Goal: Task Accomplishment & Management: Use online tool/utility

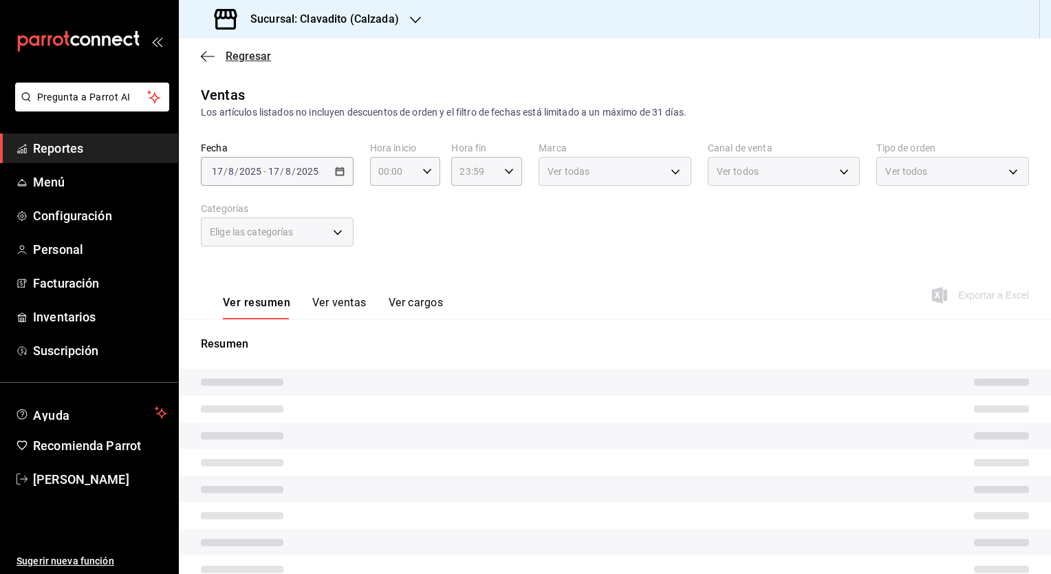
type input "05:00"
type input "707b9c0c-f82a-414c-acb8-32a291eef516,5be177d2-45de-4255-ad47-9f3db2f696b0,6c4b6…"
type input "7c6329b2-7c80-4d0a-92e1-359a60270725"
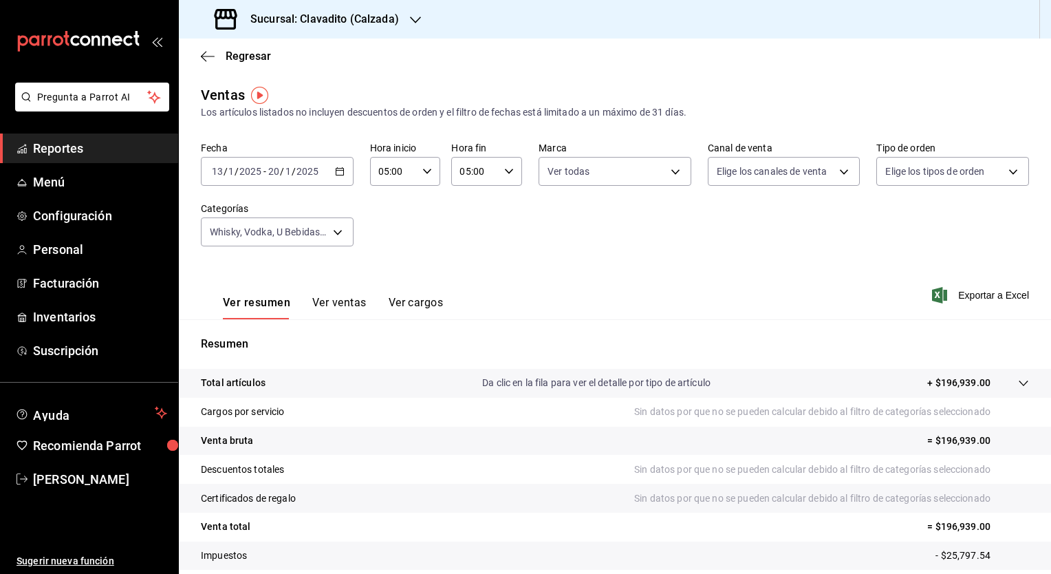
click at [338, 175] on \(Stroke\) "button" at bounding box center [340, 172] width 8 height 8
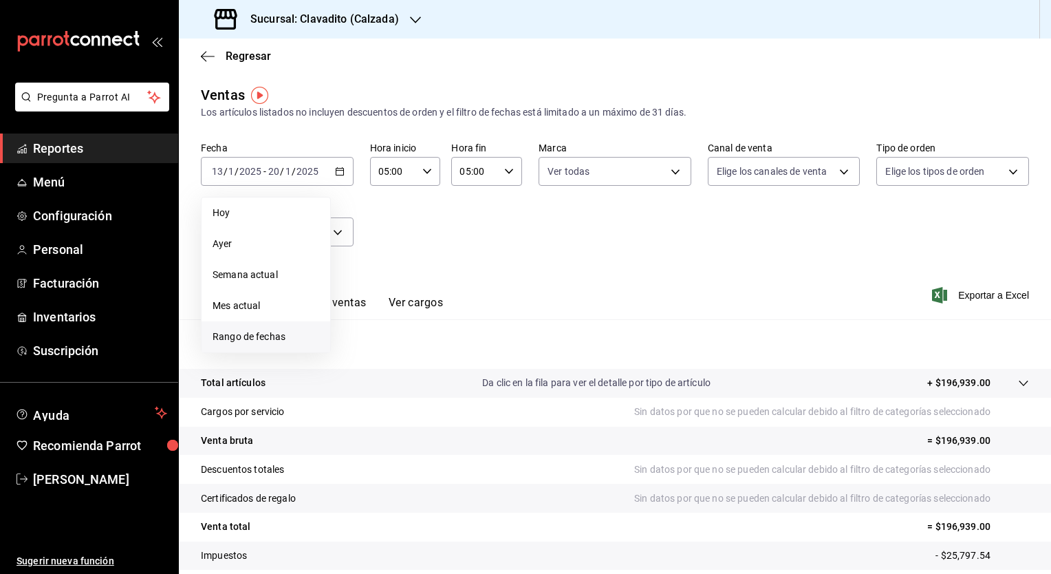
click at [270, 336] on span "Rango de fechas" at bounding box center [266, 337] width 107 height 14
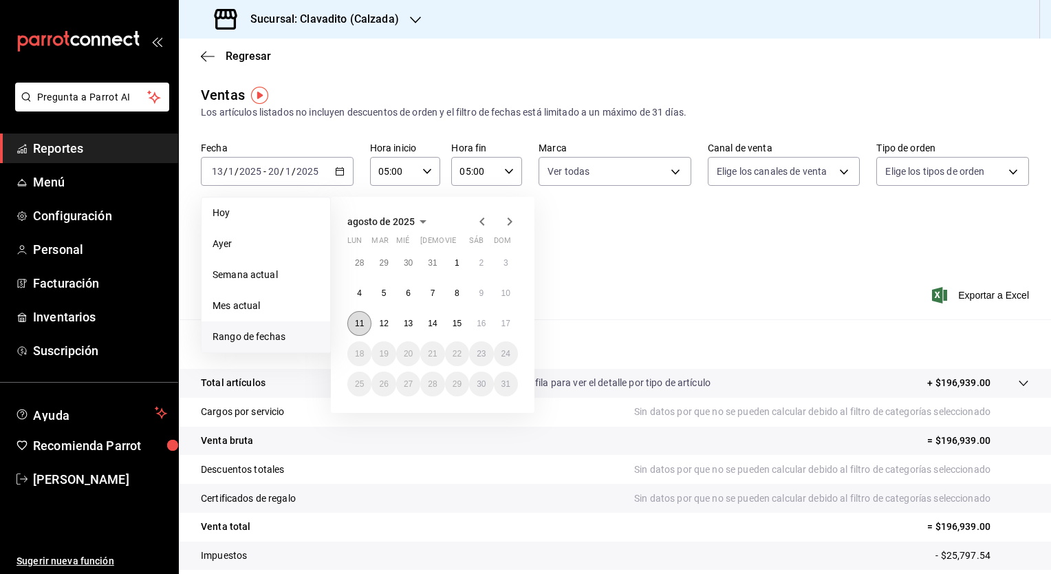
click at [363, 325] on abbr "11" at bounding box center [359, 324] width 9 height 10
click at [506, 323] on abbr "17" at bounding box center [505, 324] width 9 height 10
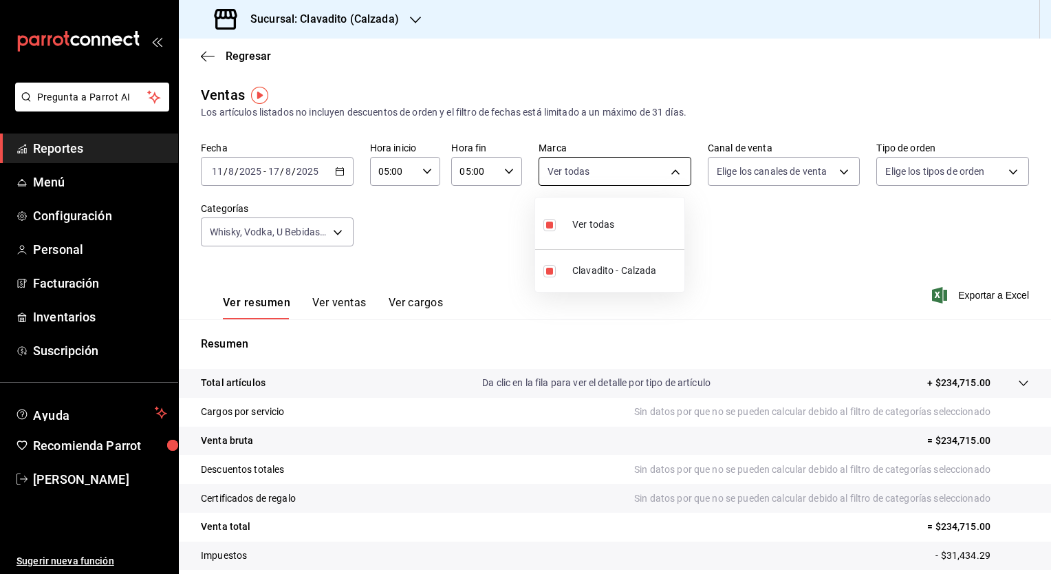
click at [671, 177] on body "Pregunta a Parrot AI Reportes Menú Configuración Personal Facturación Inventari…" at bounding box center [525, 287] width 1051 height 574
click at [600, 218] on span "Ver todas" at bounding box center [593, 224] width 42 height 14
checkbox input "false"
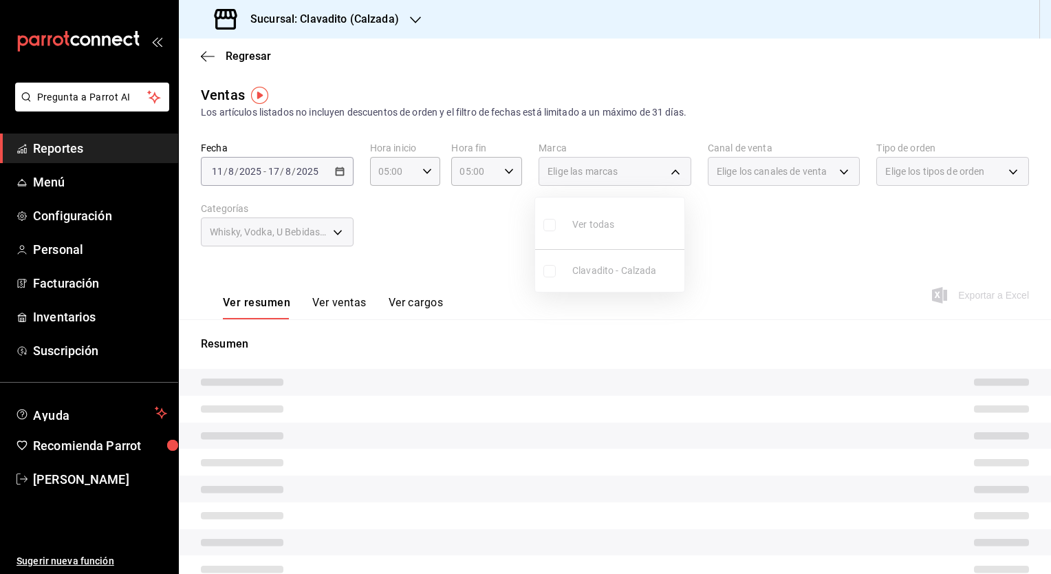
click at [549, 224] on ul "Ver todas Clavadito - Calzada" at bounding box center [609, 244] width 149 height 94
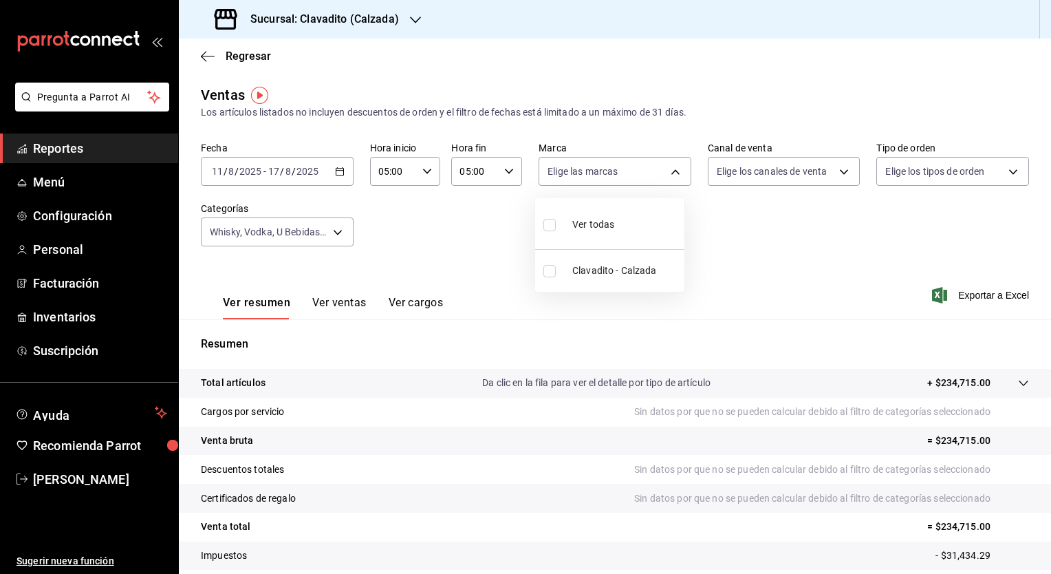
click at [552, 226] on input "checkbox" at bounding box center [549, 225] width 12 height 12
checkbox input "true"
type input "7c6329b2-7c80-4d0a-92e1-359a60270725"
checkbox input "true"
click at [839, 173] on div at bounding box center [525, 287] width 1051 height 574
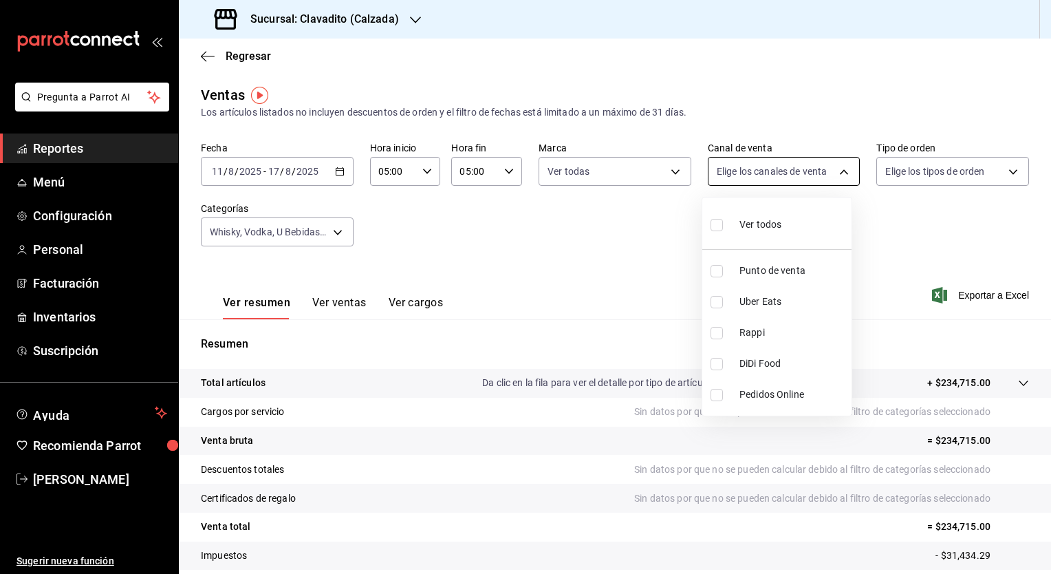
click at [835, 172] on body "Pregunta a Parrot AI Reportes Menú Configuración Personal Facturación Inventari…" at bounding box center [525, 287] width 1051 height 574
click at [715, 226] on input "checkbox" at bounding box center [717, 225] width 12 height 12
checkbox input "true"
type input "PARROT,UBER_EATS,RAPPI,DIDI_FOOD,ONLINE"
checkbox input "true"
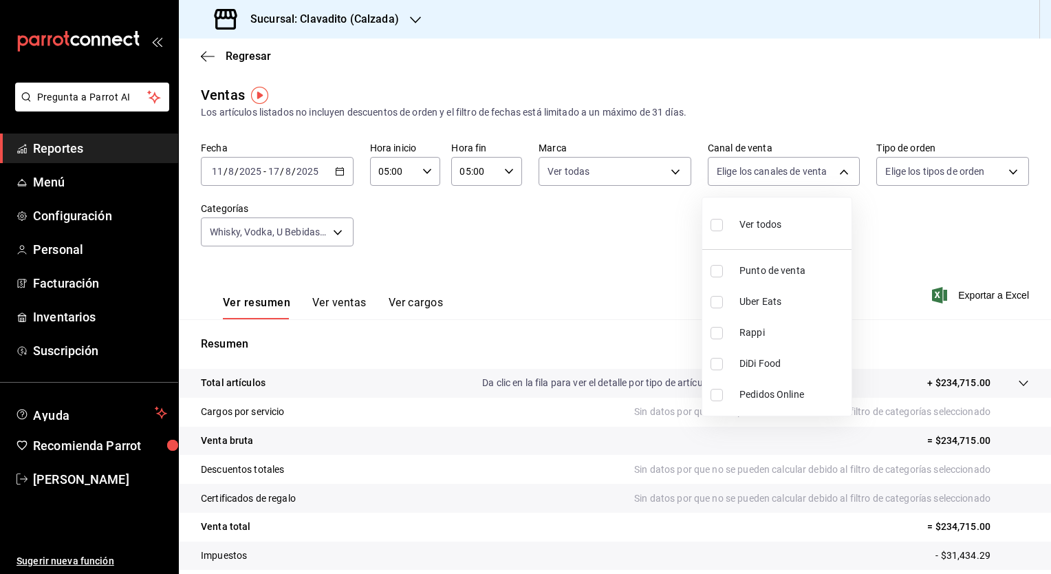
checkbox input "true"
click at [1002, 174] on div at bounding box center [525, 287] width 1051 height 574
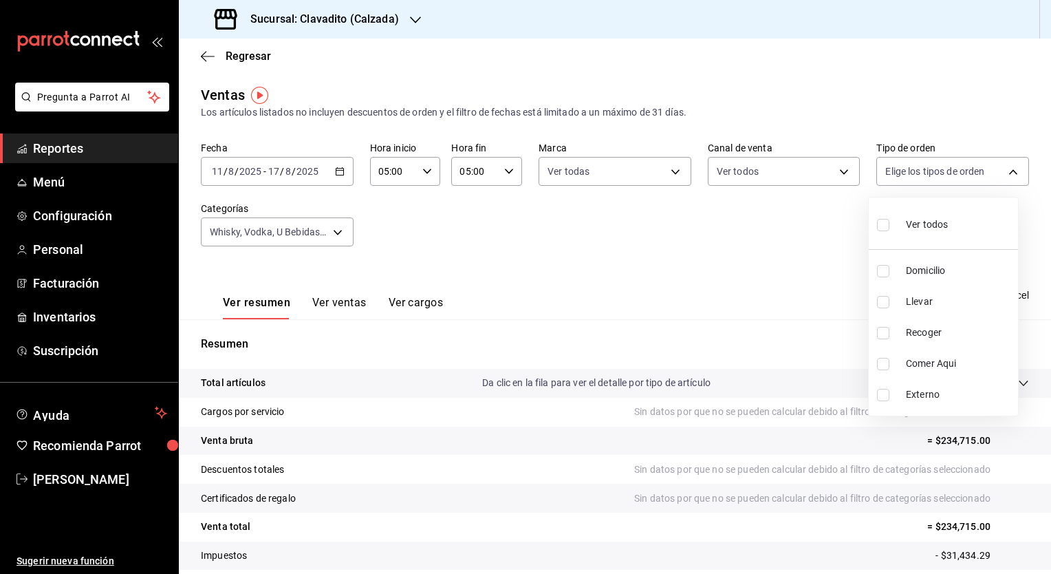
click at [1002, 174] on body "Pregunta a Parrot AI Reportes Menú Configuración Personal Facturación Inventari…" at bounding box center [525, 287] width 1051 height 574
click at [881, 227] on input "checkbox" at bounding box center [883, 225] width 12 height 12
checkbox input "true"
type input "20a2434e-5507-4b1d-99f8-d1d700608abd,c8008fd8-0959-4104-94f5-898138fc7a10,5c160…"
checkbox input "true"
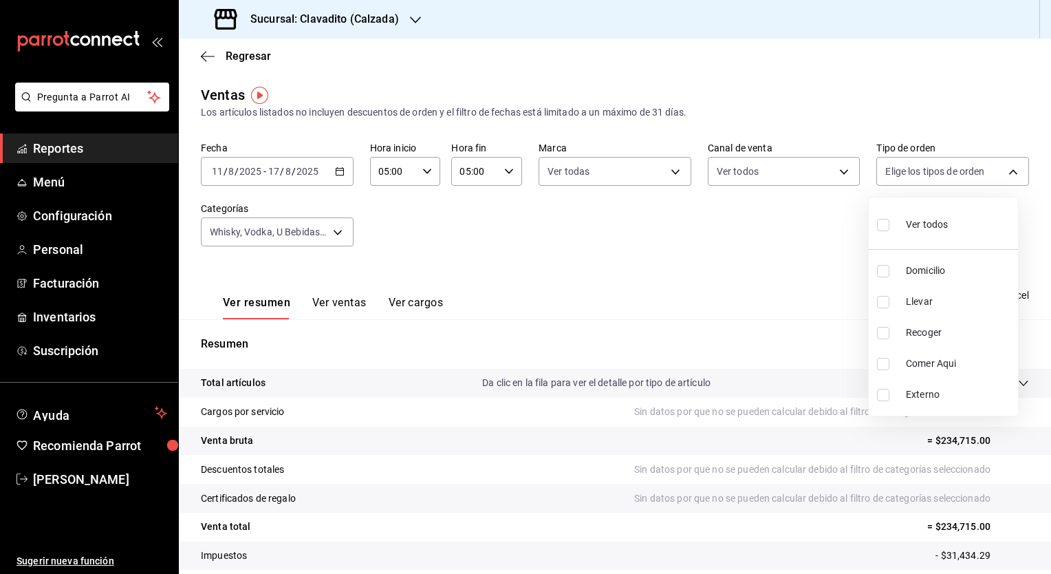
checkbox input "true"
click at [337, 235] on div at bounding box center [525, 287] width 1051 height 574
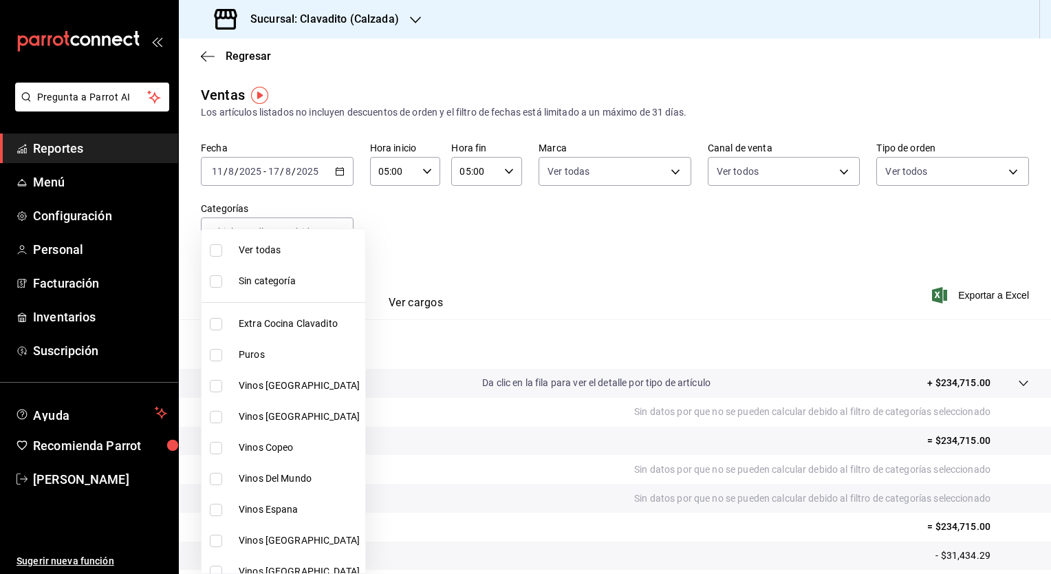
click at [337, 235] on body "Pregunta a Parrot AI Reportes Menú Configuración Personal Facturación Inventari…" at bounding box center [525, 287] width 1051 height 574
click at [214, 249] on input "checkbox" at bounding box center [216, 250] width 12 height 12
checkbox input "true"
type input "baf57ed1-919f-4c82-8763-5f61bb5ecf6c,a733550a-1833-4f39-b337-4b288d8ef239,37b97…"
checkbox input "true"
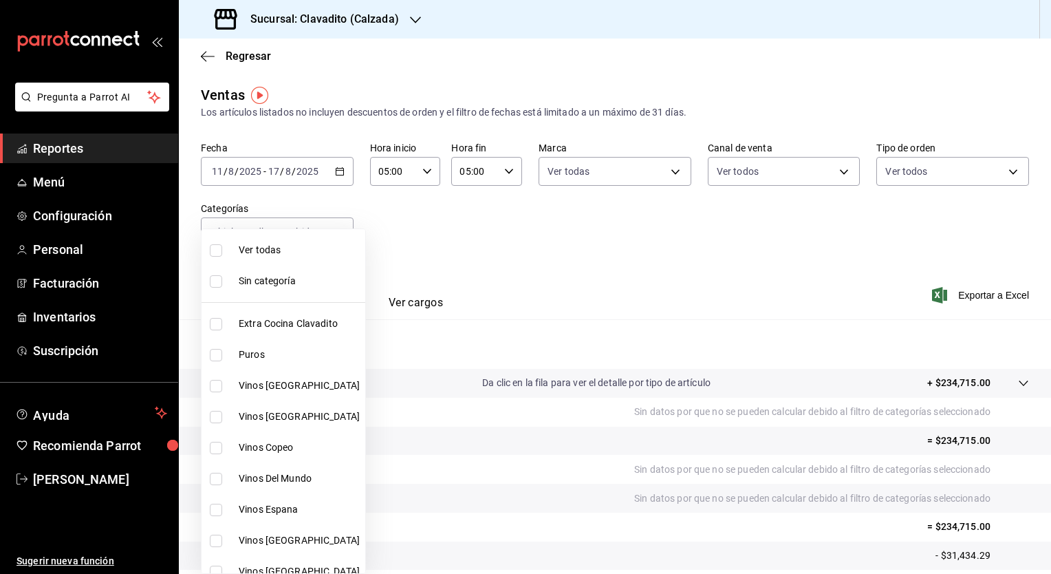
checkbox input "true"
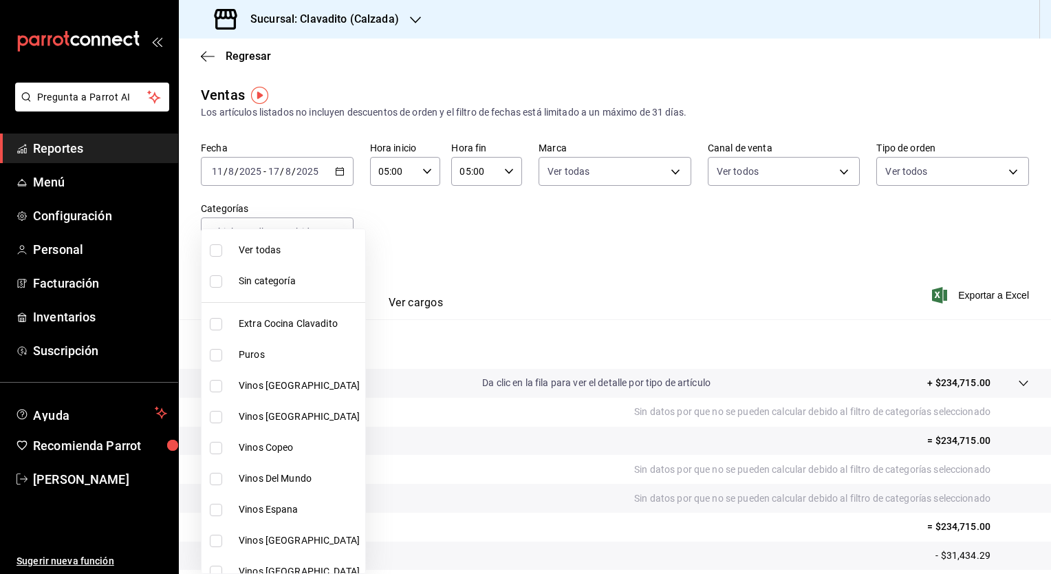
checkbox input "true"
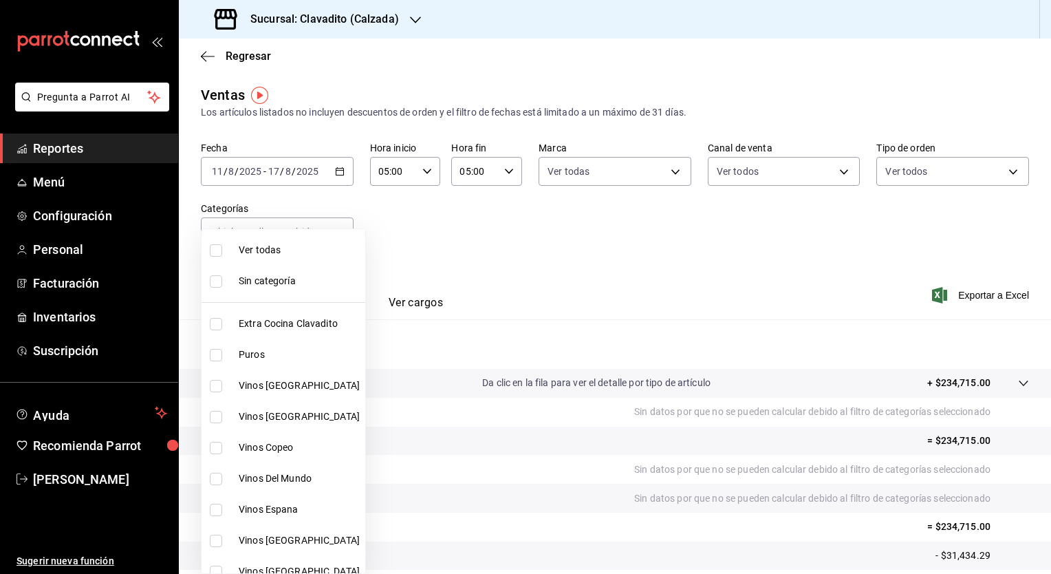
checkbox input "true"
click at [612, 221] on div at bounding box center [525, 287] width 1051 height 574
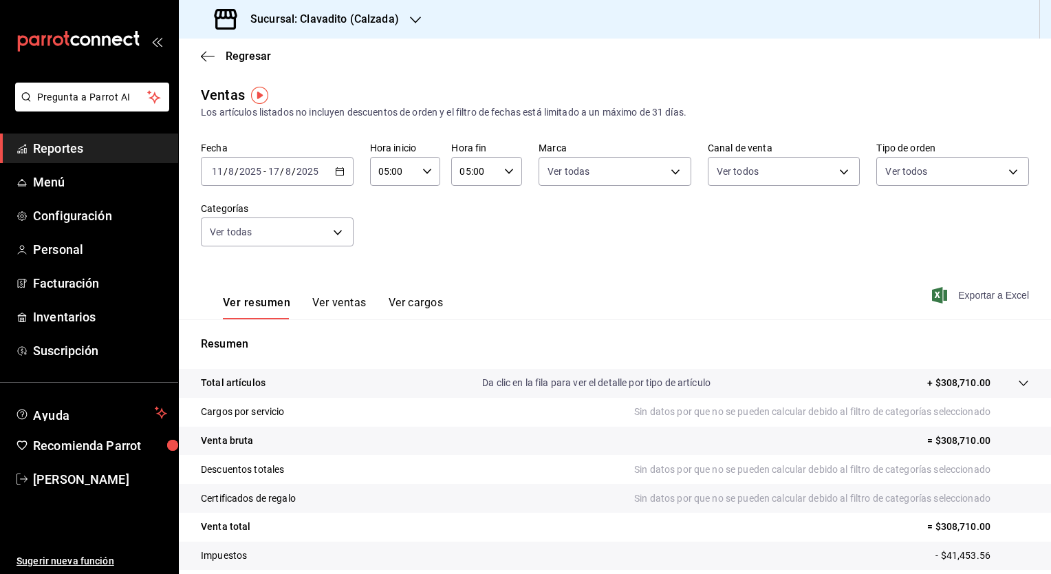
click at [958, 296] on span "Exportar a Excel" at bounding box center [982, 295] width 94 height 17
